Goal: Navigation & Orientation: Find specific page/section

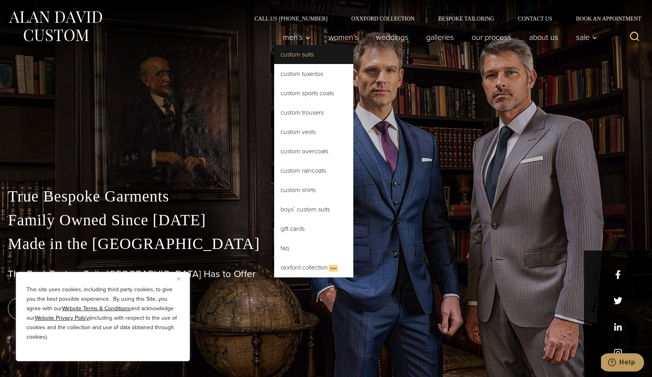
click at [312, 50] on link "Custom Suits" at bounding box center [313, 54] width 79 height 19
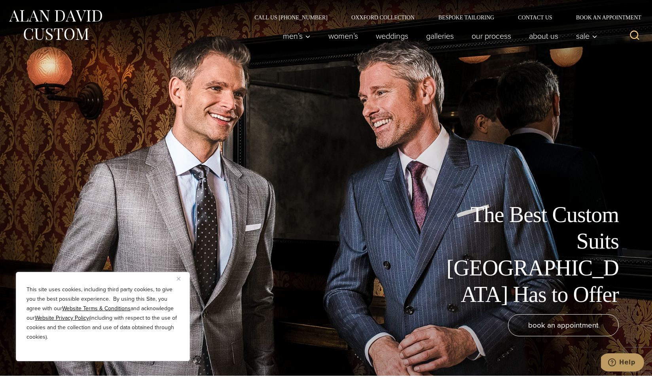
scroll to position [2, 0]
click at [529, 19] on link "Contact Us" at bounding box center [535, 17] width 58 height 6
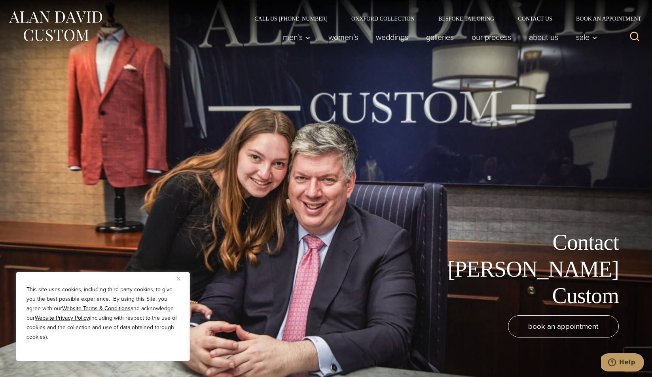
click at [180, 279] on img "Close" at bounding box center [179, 279] width 4 height 4
